Goal: Transaction & Acquisition: Purchase product/service

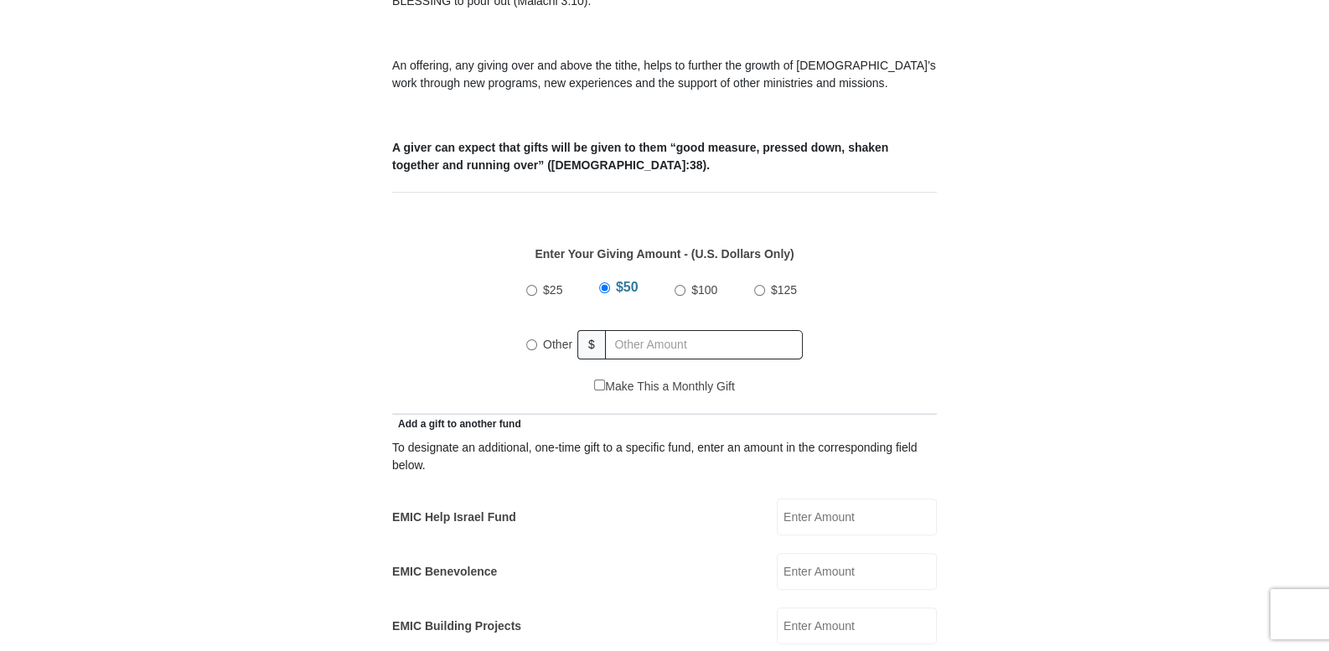
scroll to position [628, 0]
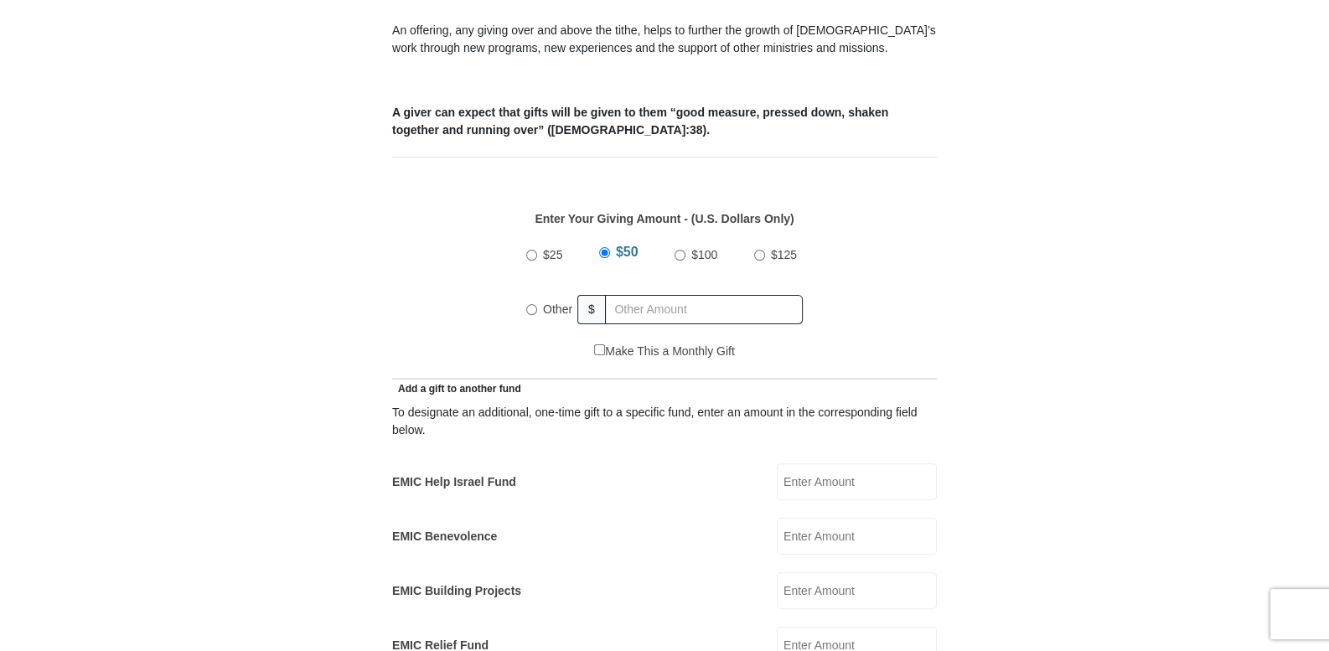
click at [532, 304] on input "Other" at bounding box center [531, 309] width 11 height 11
radio input "true"
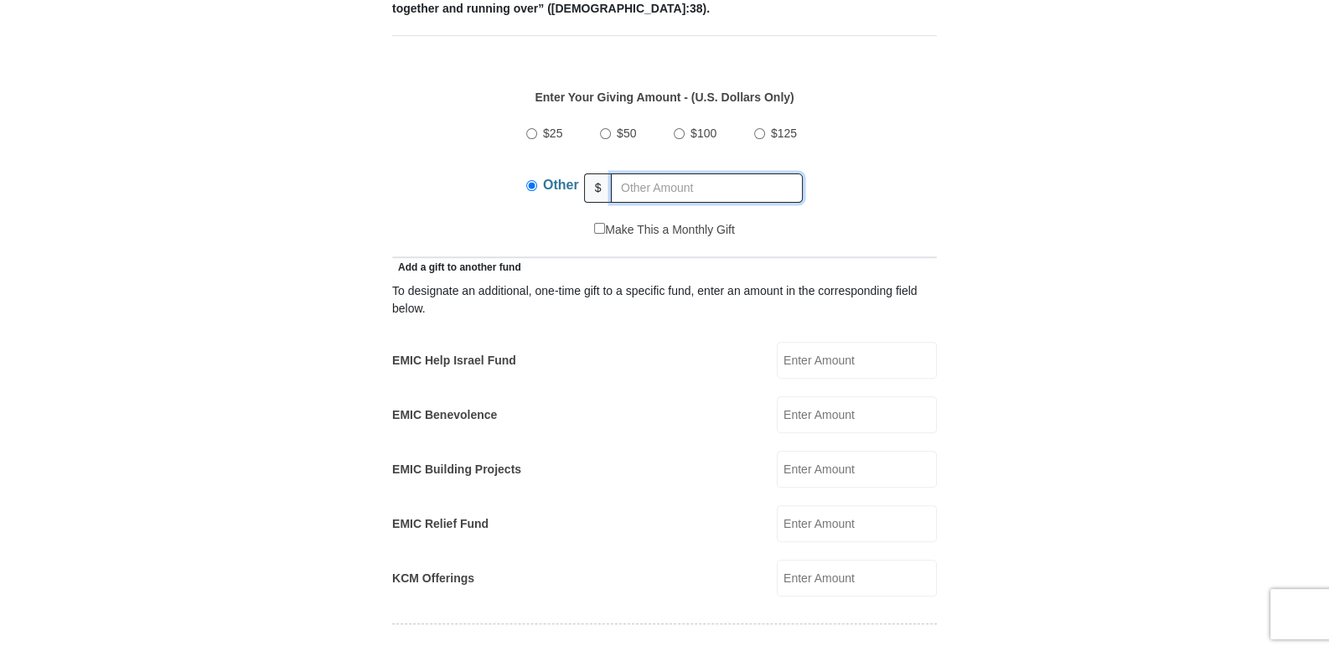
scroll to position [768, 0]
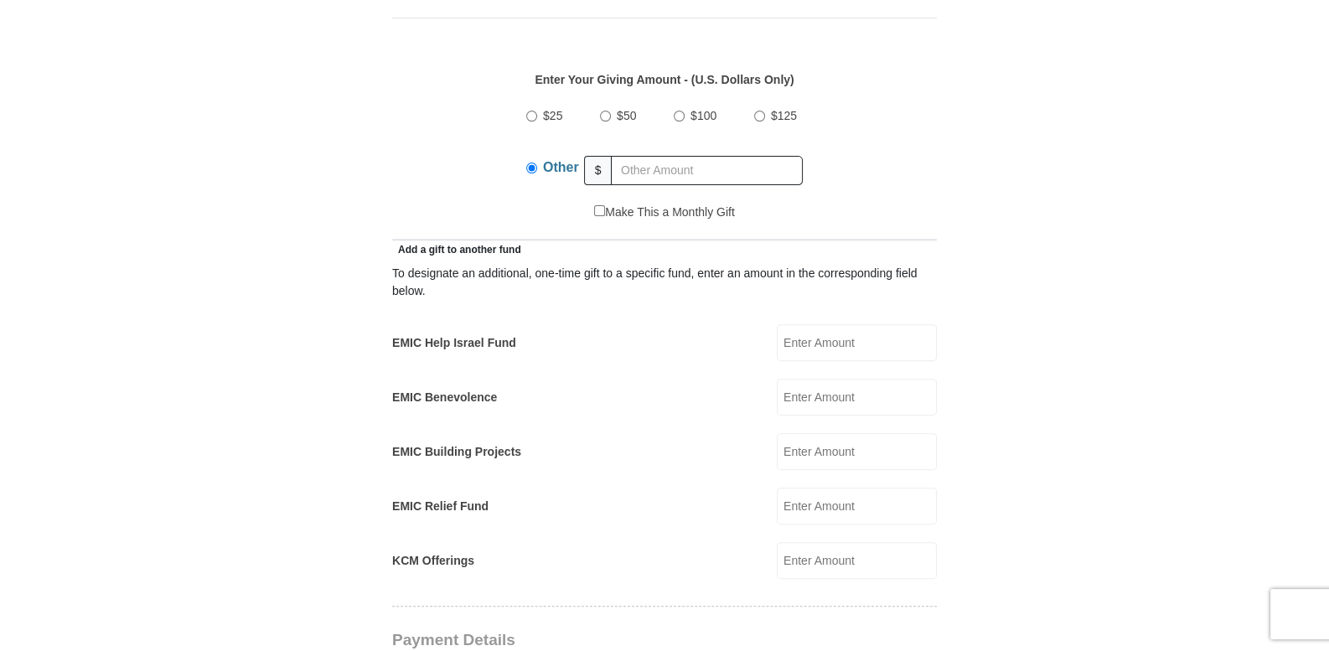
click at [784, 488] on input "EMIC Relief Fund" at bounding box center [857, 506] width 160 height 37
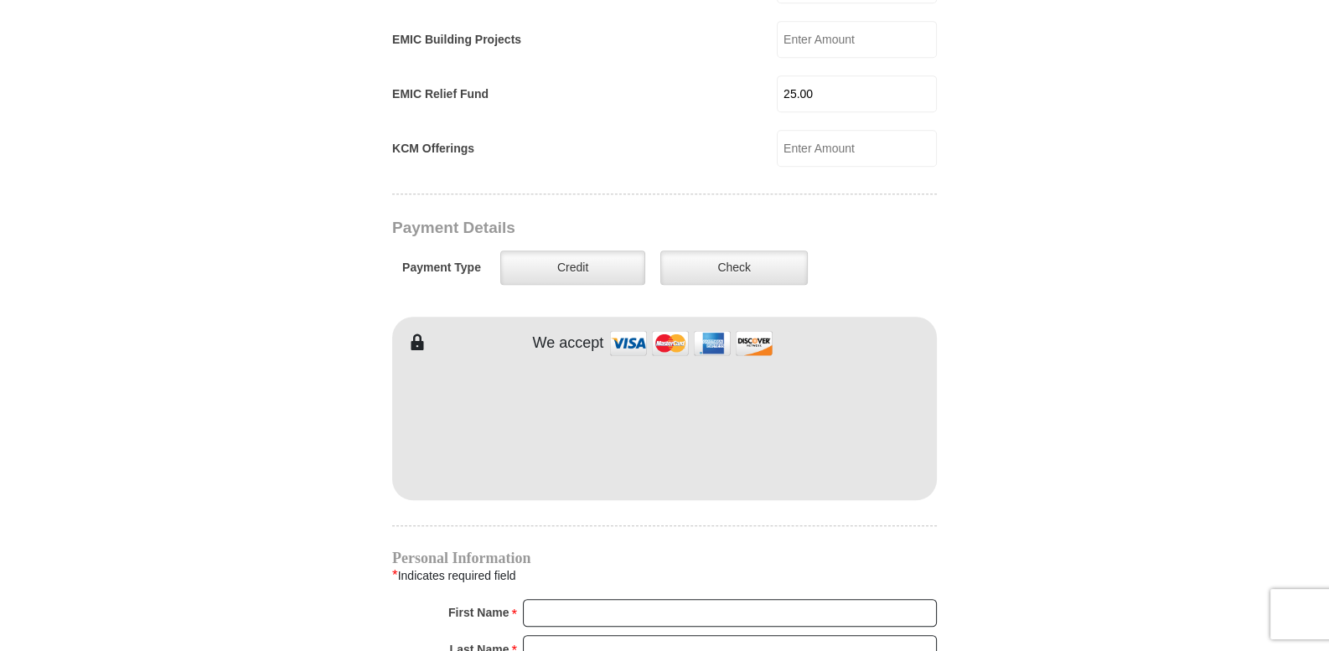
scroll to position [1187, 0]
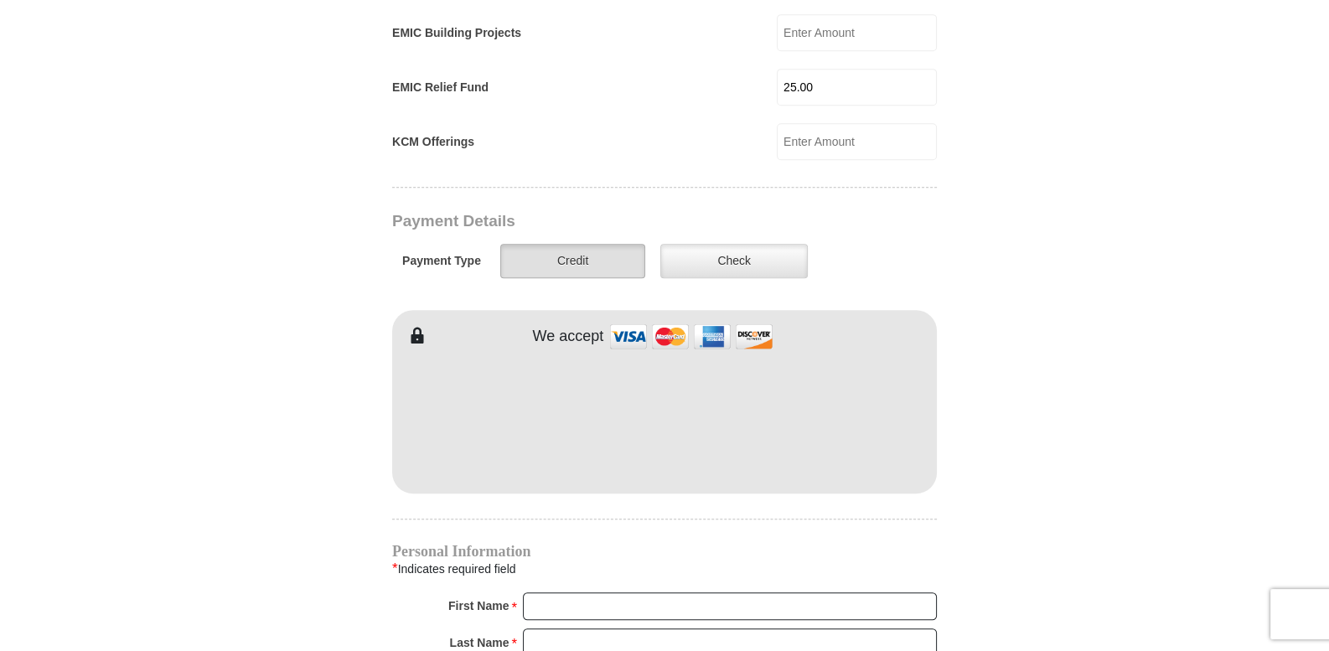
type input "25.00"
click at [566, 244] on label "Credit" at bounding box center [572, 261] width 145 height 34
click at [0, 0] on input "Credit" at bounding box center [0, 0] width 0 height 0
click at [566, 244] on label "Credit" at bounding box center [572, 261] width 145 height 34
click at [0, 0] on input "Credit" at bounding box center [0, 0] width 0 height 0
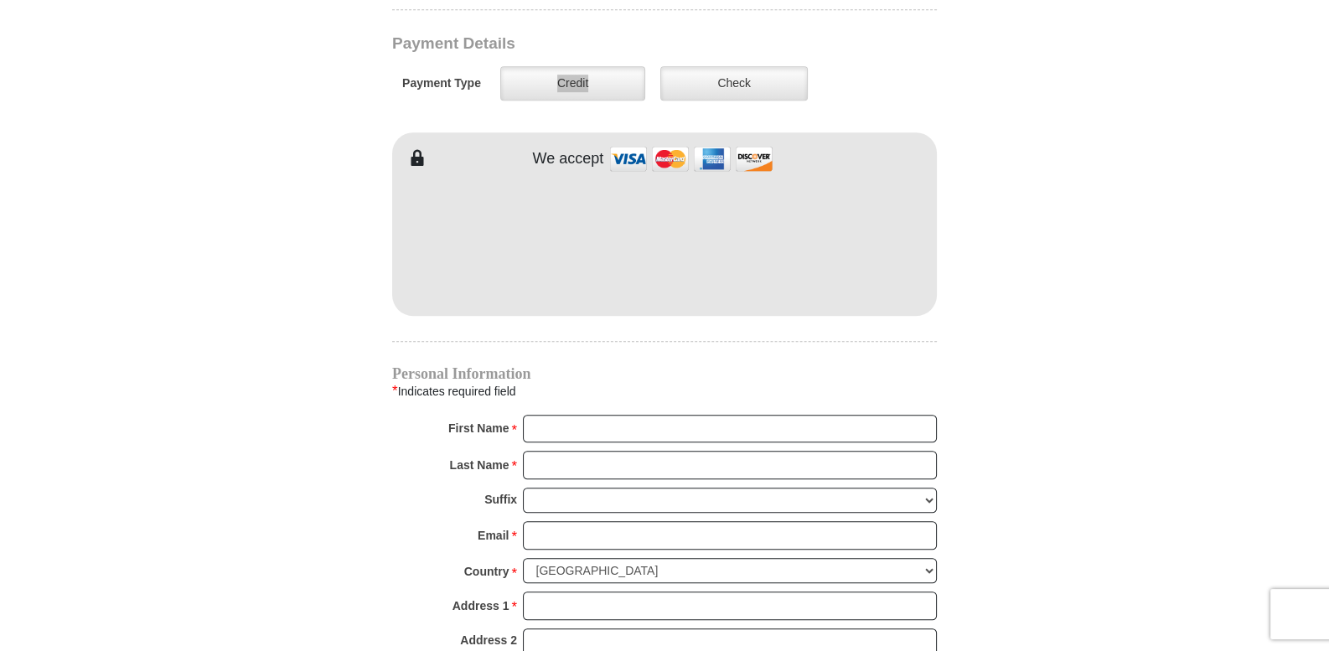
scroll to position [1466, 0]
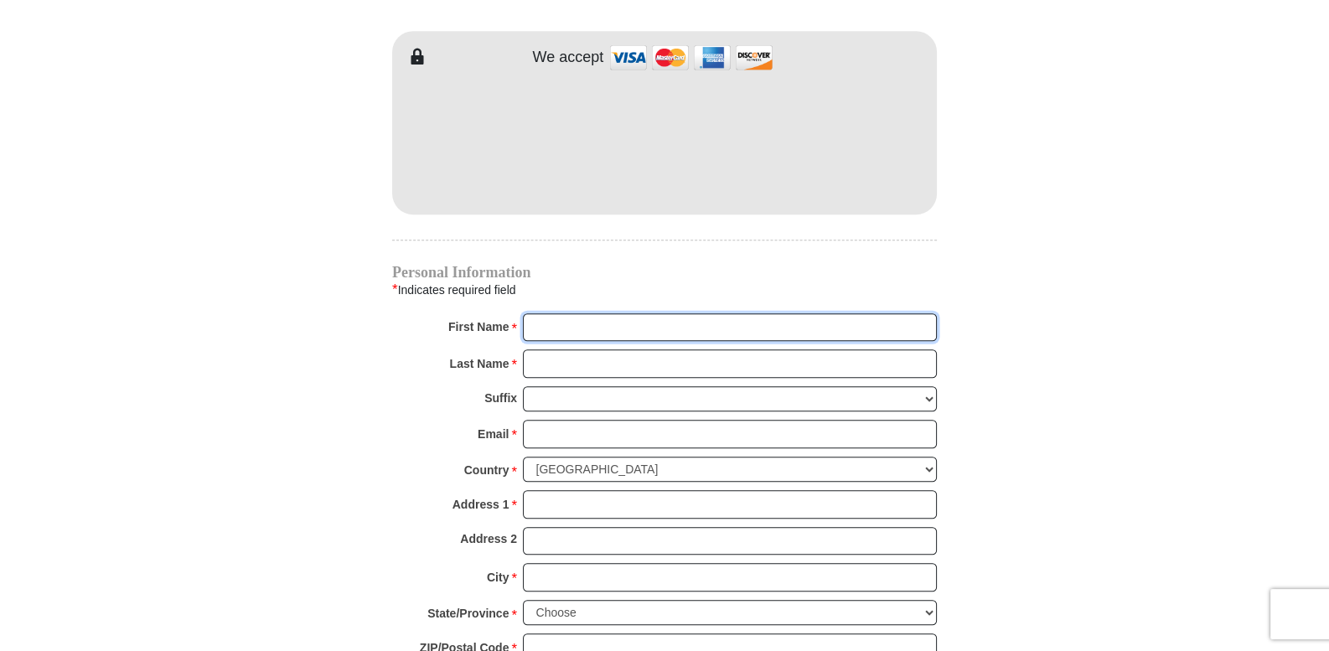
click at [536, 313] on input "First Name *" at bounding box center [730, 327] width 414 height 28
type input "[PERSON_NAME]"
type input "Bird"
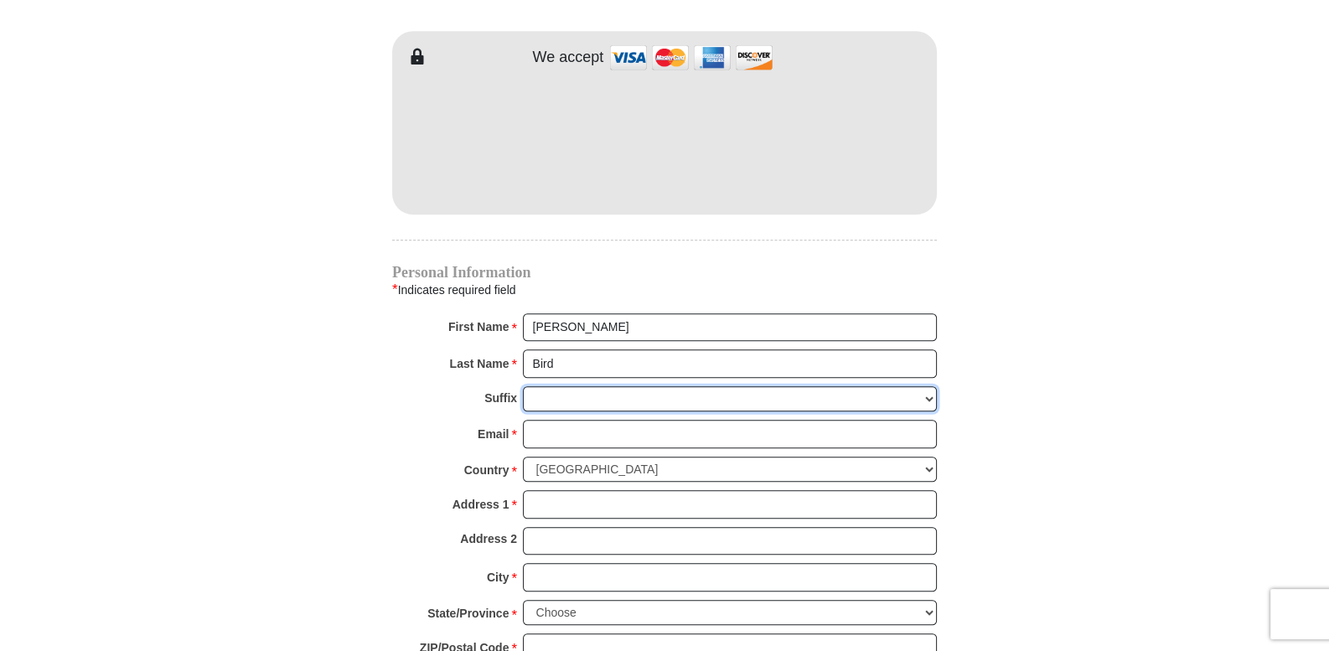
type input "[EMAIL_ADDRESS][DOMAIN_NAME]"
type input "[STREET_ADDRESS]"
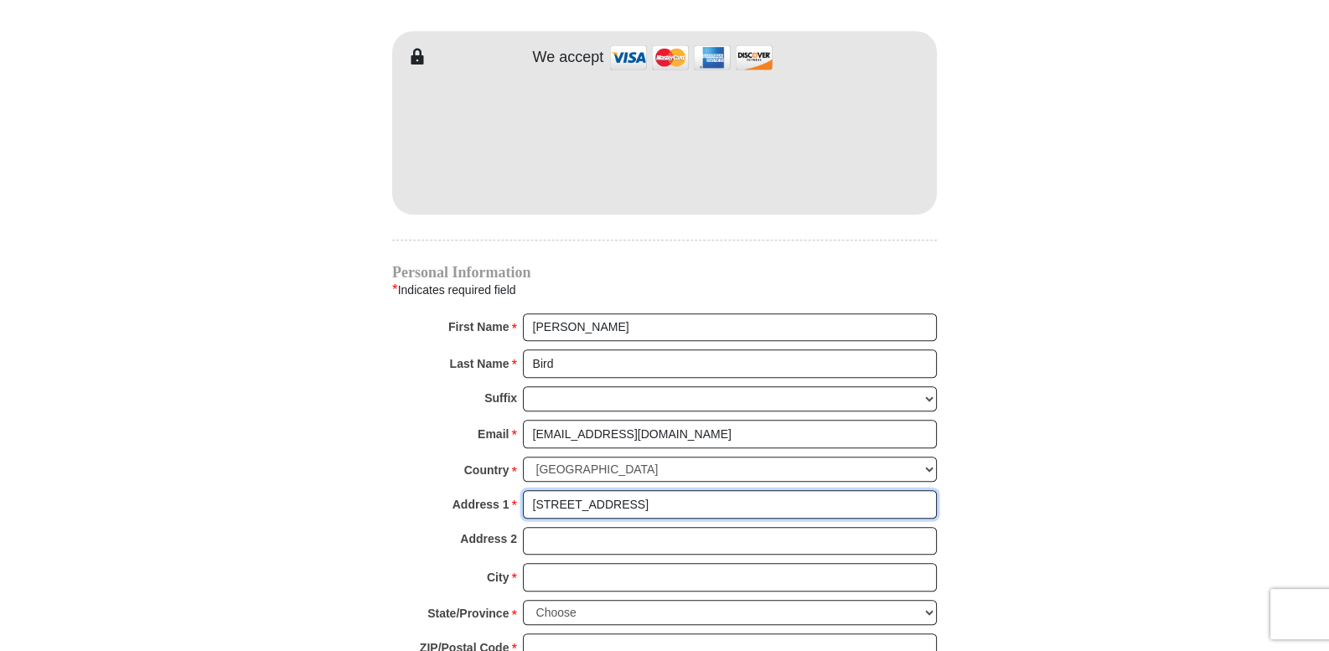
type input "[PERSON_NAME]"
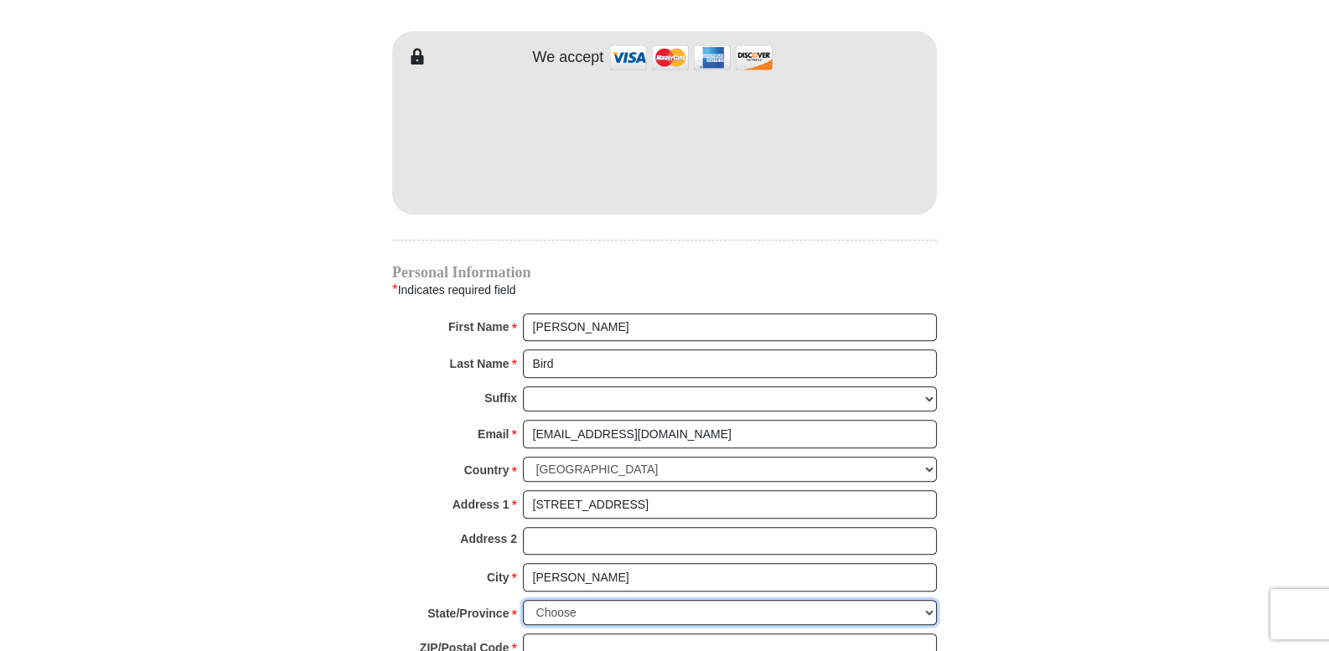
select select "MO"
type input "5732893446"
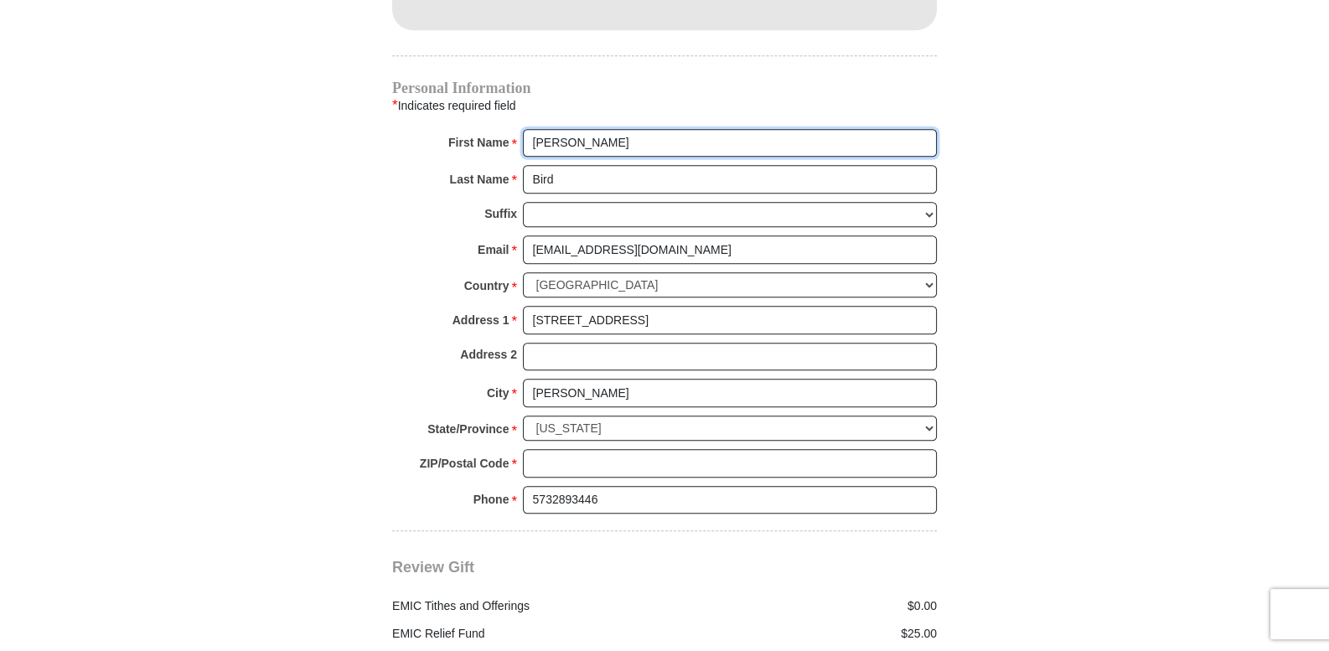
scroll to position [1675, 0]
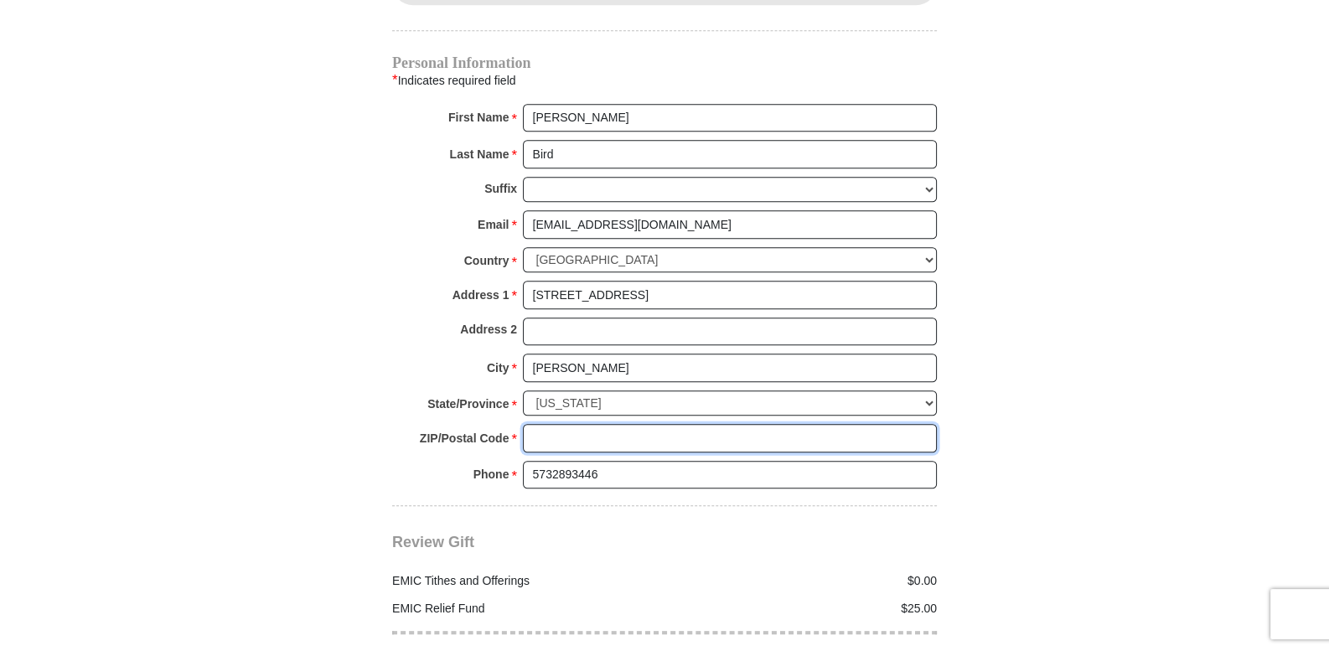
click at [532, 424] on input "ZIP/Postal Code *" at bounding box center [730, 438] width 414 height 28
type input "65340"
click at [435, 461] on div "Phone * * 5732893446 Please enter Phone Number Please enter Phone" at bounding box center [664, 479] width 545 height 37
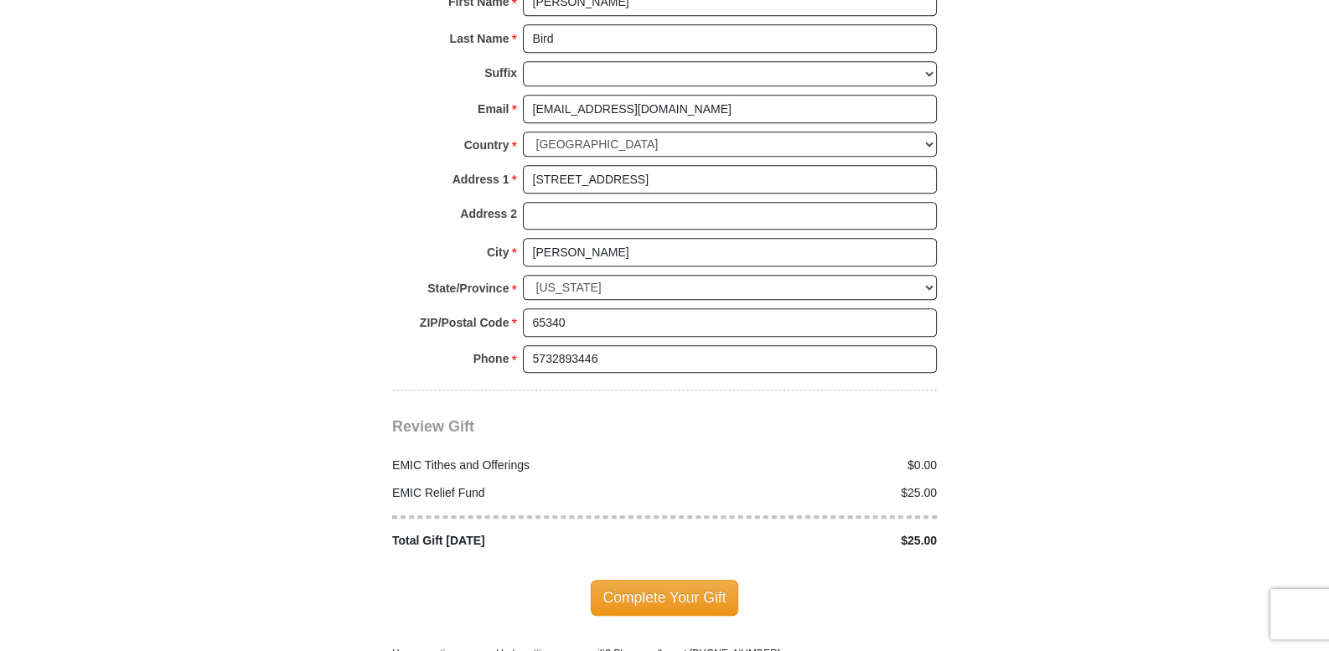
scroll to position [1815, 0]
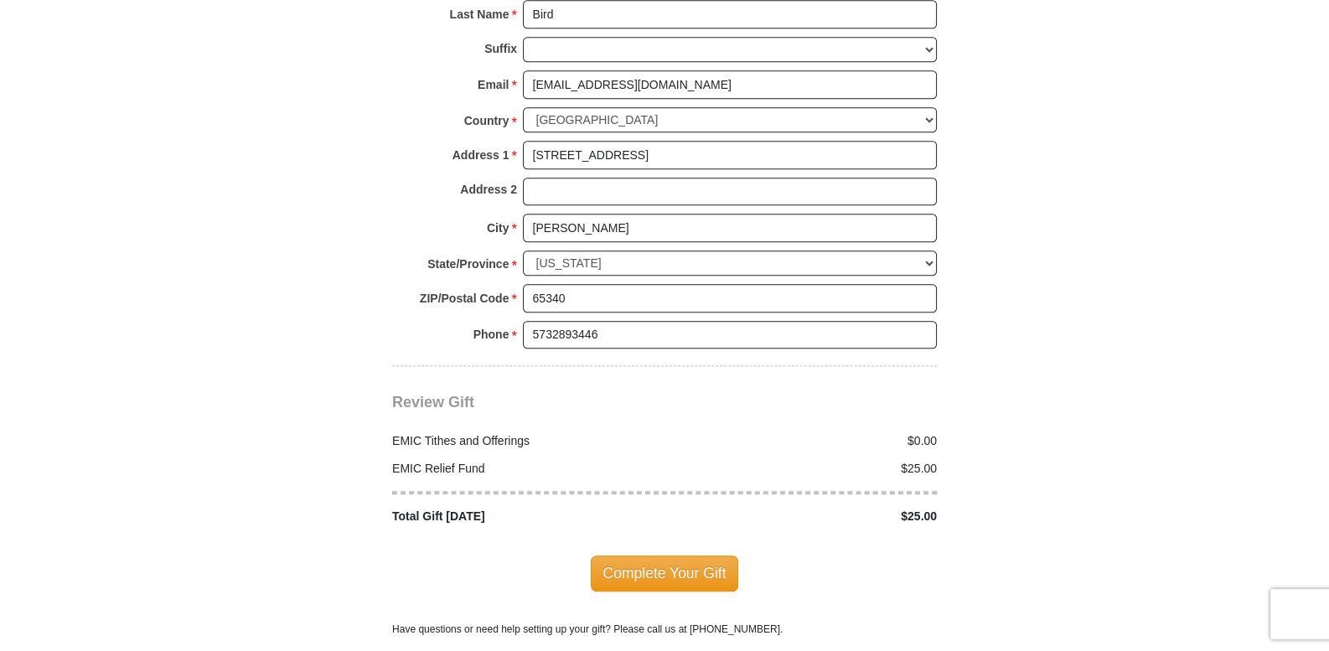
click at [660, 556] on span "Complete Your Gift" at bounding box center [665, 573] width 148 height 35
click at [0, 0] on div at bounding box center [0, 0] width 0 height 0
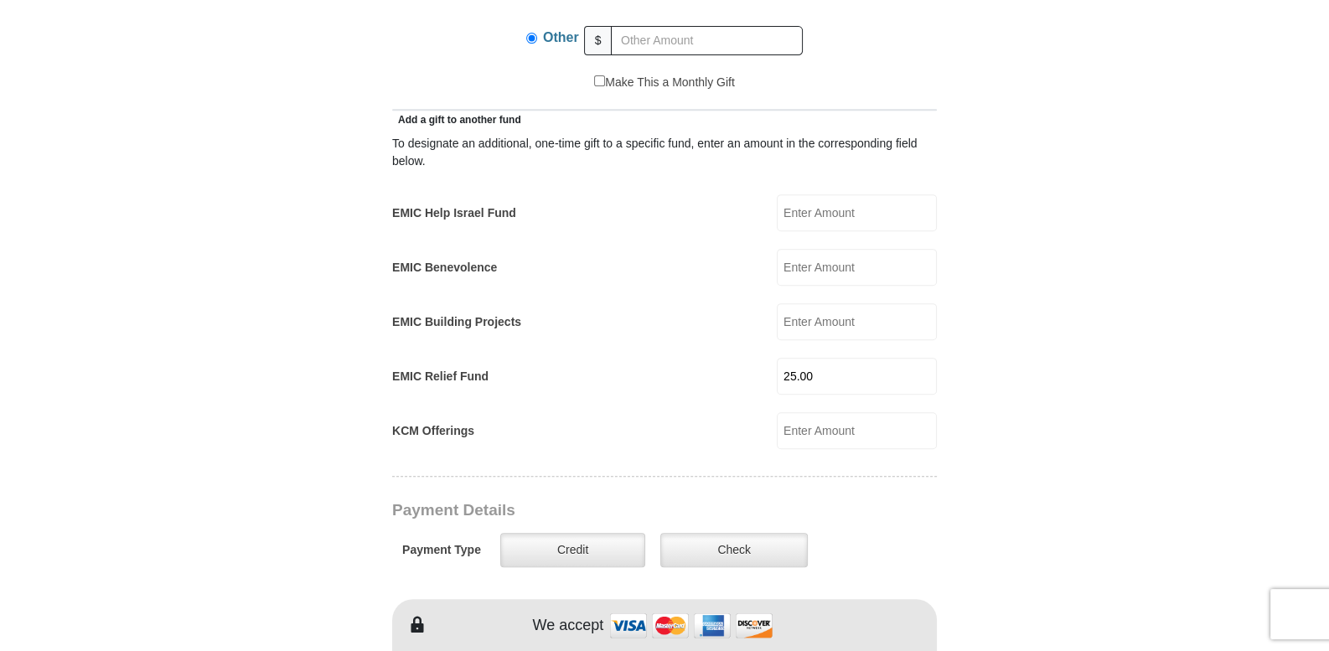
scroll to position [768, 0]
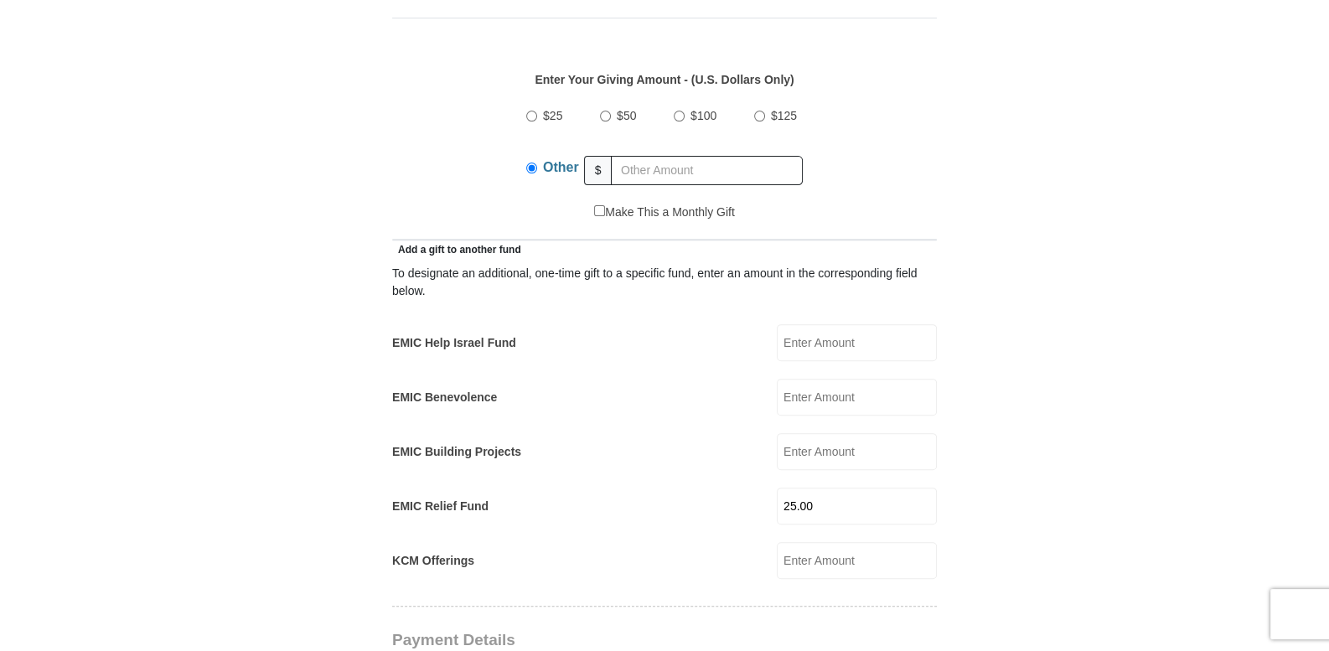
click at [532, 160] on div "Other" at bounding box center [555, 170] width 59 height 42
click at [529, 163] on input "Other" at bounding box center [531, 168] width 11 height 11
drag, startPoint x: 472, startPoint y: 142, endPoint x: 444, endPoint y: 132, distance: 29.1
click at [445, 133] on div "$25 $50 $100 $125 Other $" at bounding box center [664, 149] width 527 height 109
